Goal: Task Accomplishment & Management: Manage account settings

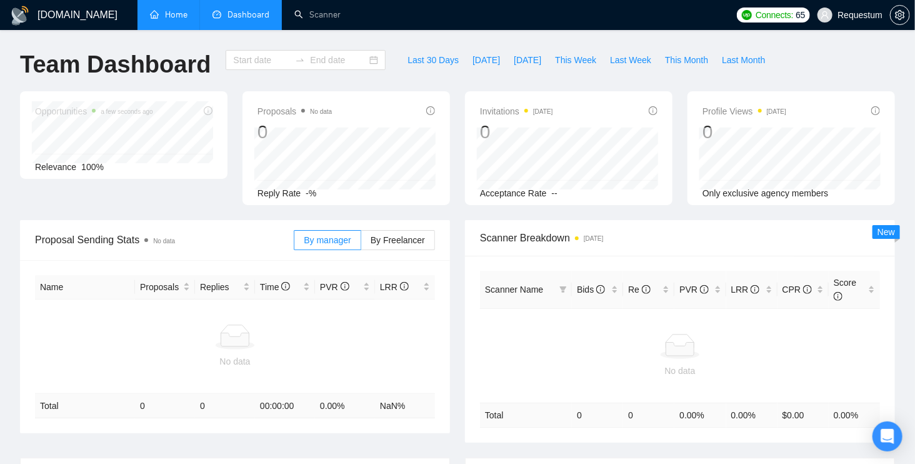
type input "[DATE]"
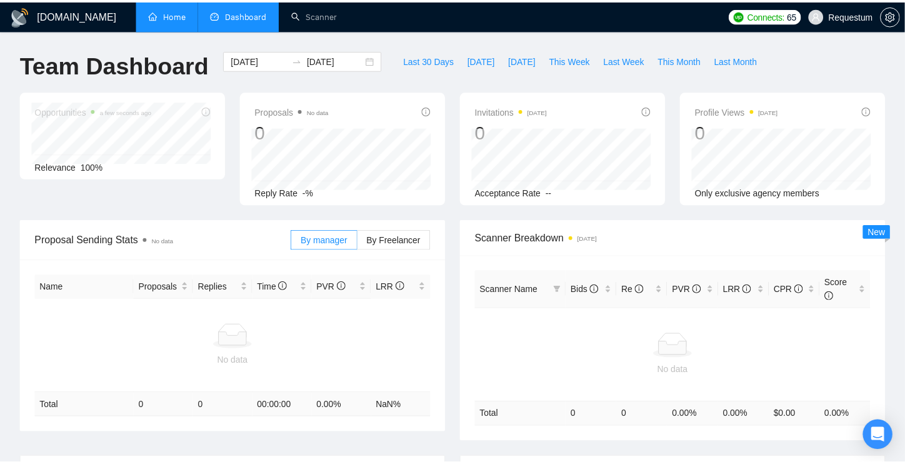
scroll to position [8, 0]
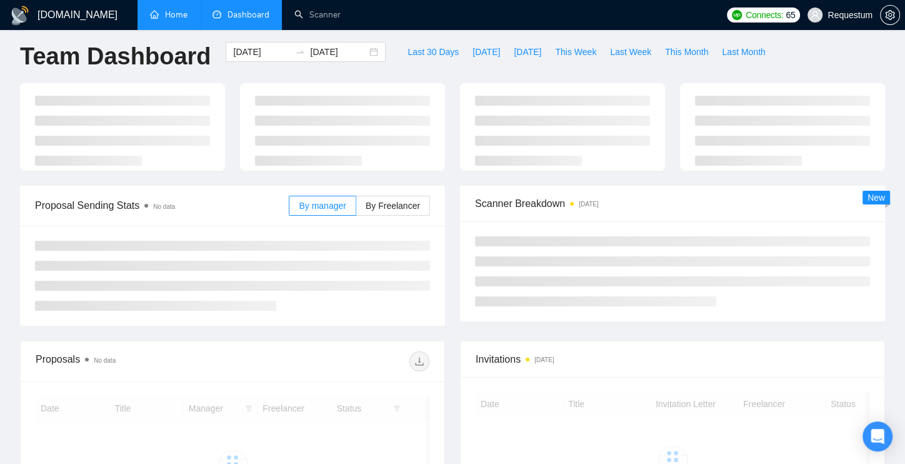
click at [183, 11] on link "Home" at bounding box center [169, 14] width 38 height 11
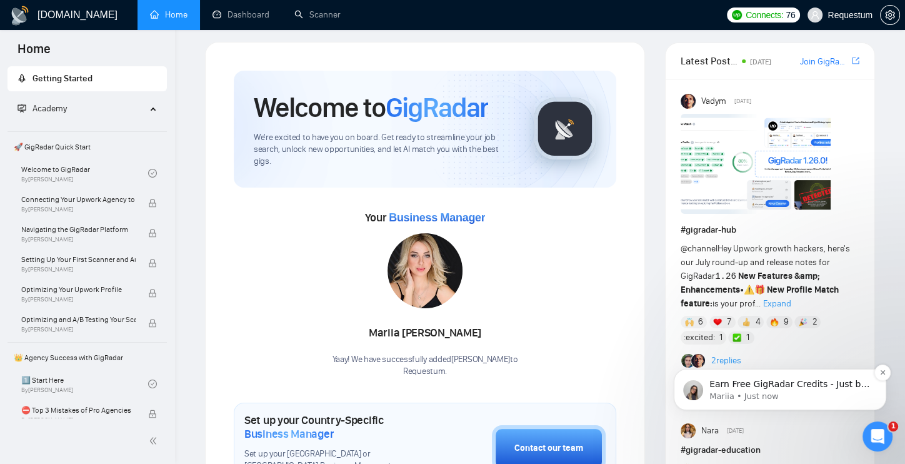
click at [801, 385] on p "Earn Free GigRadar Credits - Just by Sharing Your Story! 💬 Want more credits fo…" at bounding box center [790, 384] width 161 height 13
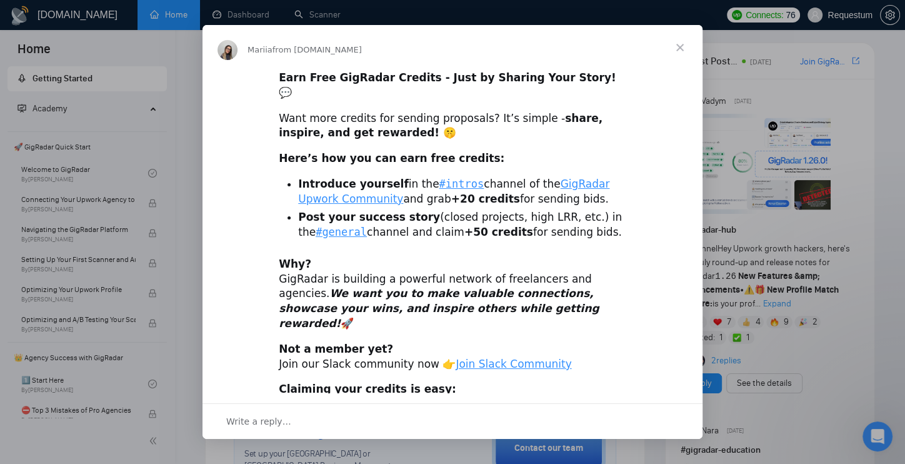
click at [678, 51] on span "Close" at bounding box center [680, 47] width 45 height 45
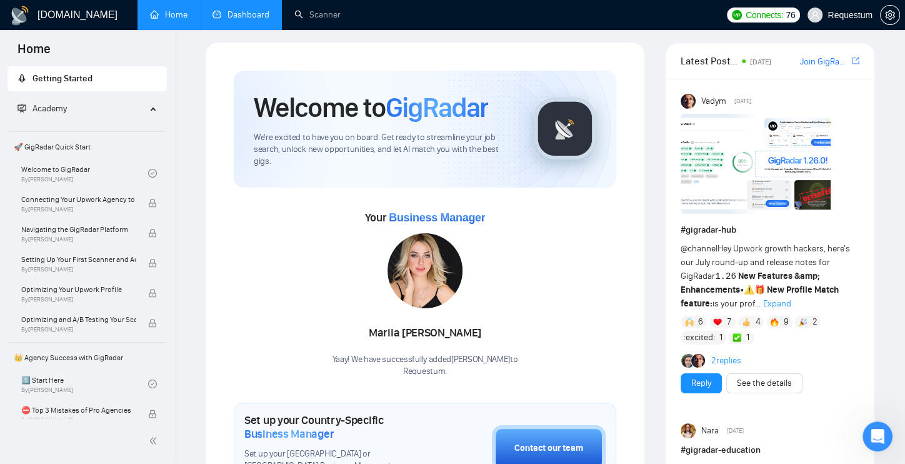
click at [225, 9] on link "Dashboard" at bounding box center [241, 14] width 57 height 11
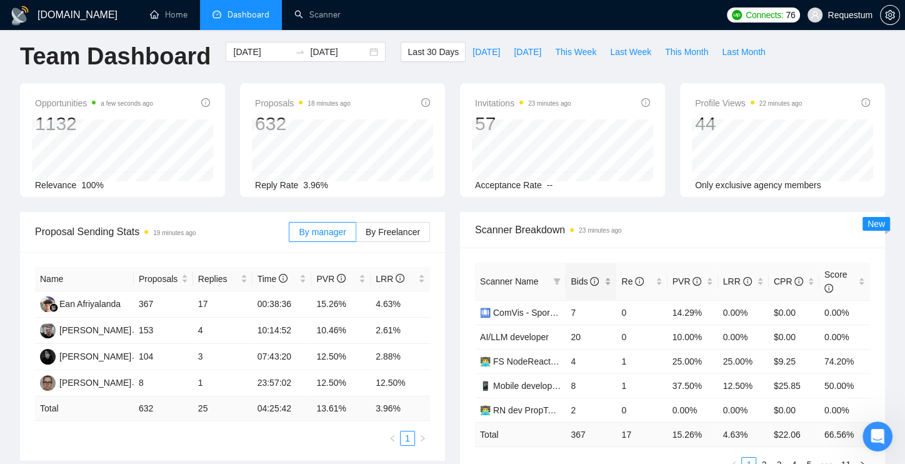
click at [611, 288] on div "Bids" at bounding box center [591, 281] width 41 height 14
